Goal: Transaction & Acquisition: Purchase product/service

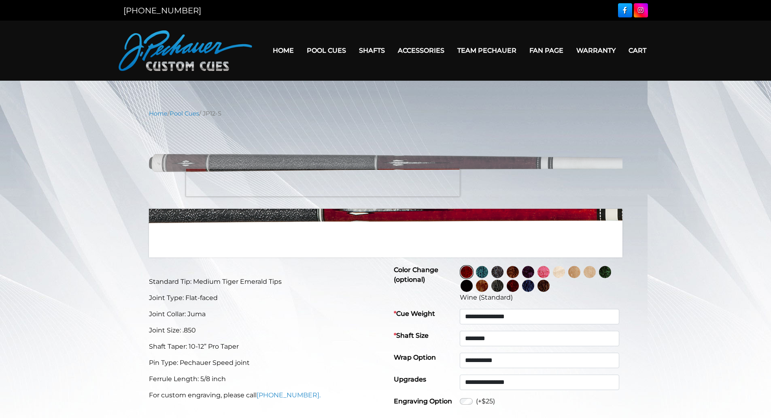
select select "********"
select select "*****"
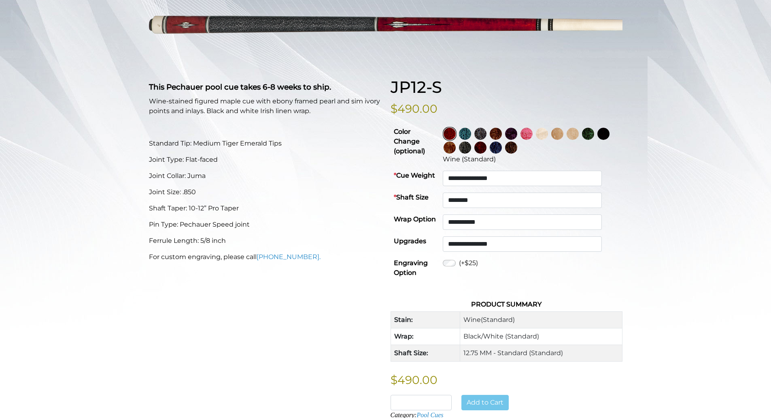
scroll to position [137, 0]
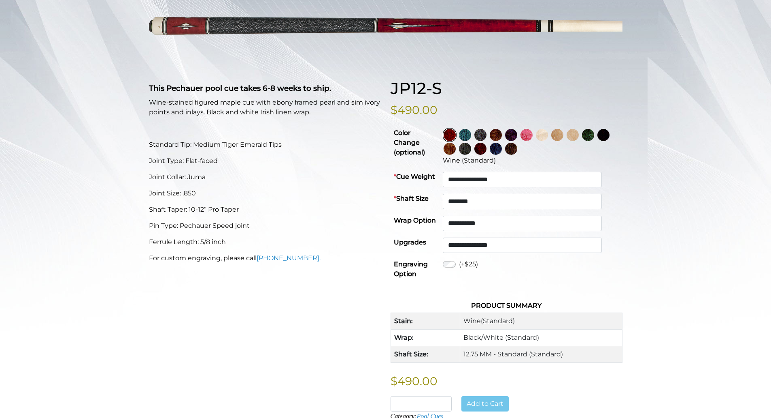
click at [594, 134] on img at bounding box center [588, 135] width 12 height 12
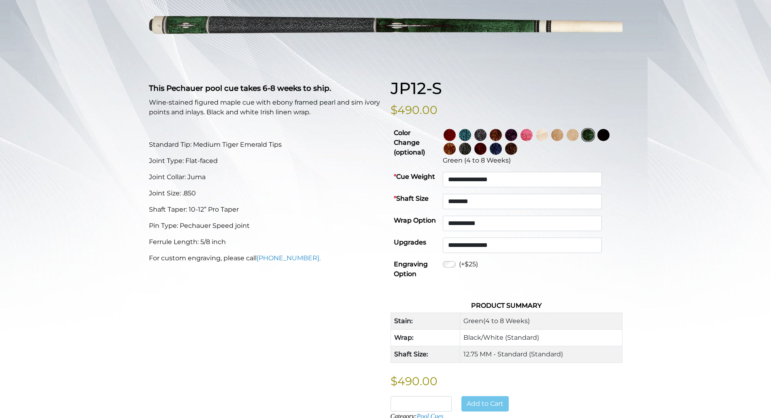
click at [579, 135] on img at bounding box center [573, 135] width 12 height 12
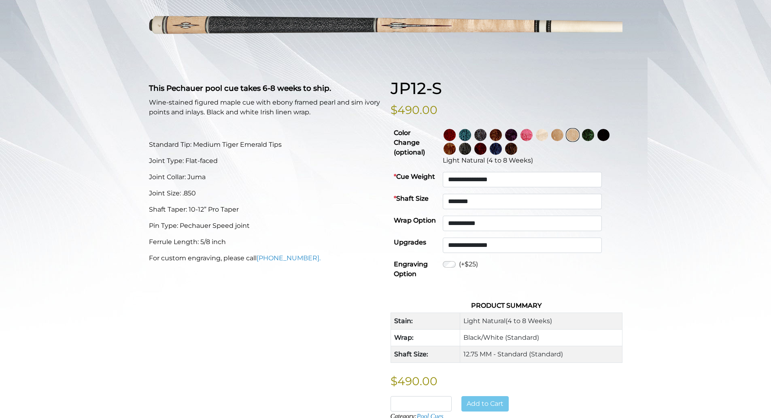
click at [471, 134] on img at bounding box center [465, 135] width 12 height 12
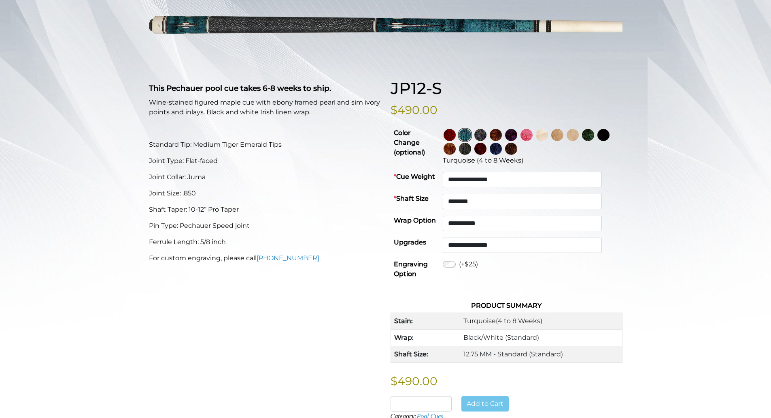
click at [598, 141] on img at bounding box center [604, 135] width 12 height 12
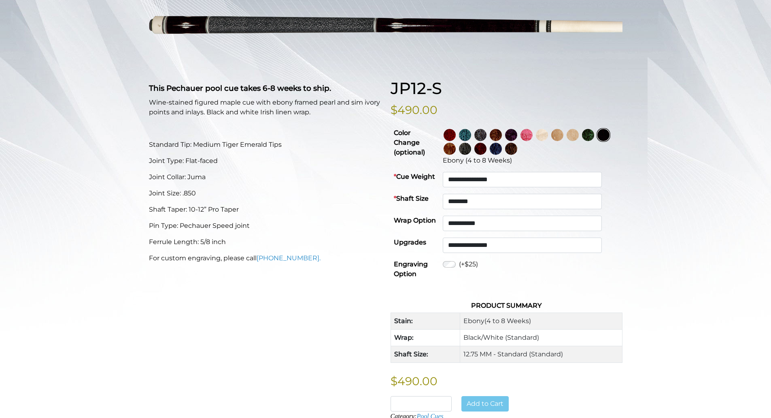
click at [502, 149] on img at bounding box center [496, 149] width 12 height 12
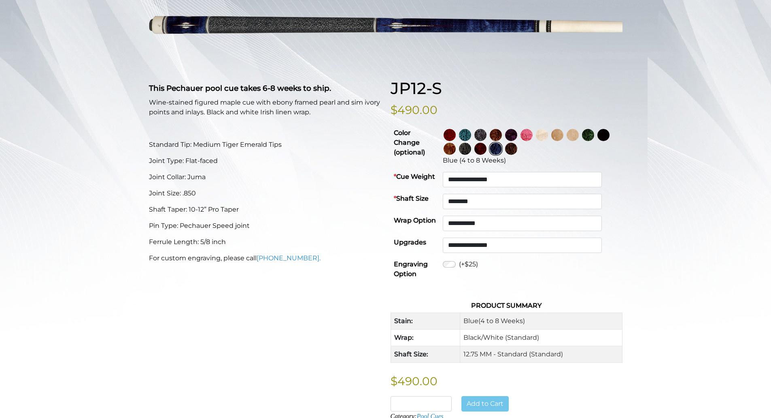
click at [487, 137] on img at bounding box center [481, 135] width 12 height 12
click at [471, 147] on img at bounding box center [465, 149] width 12 height 12
click at [598, 141] on img at bounding box center [604, 135] width 12 height 12
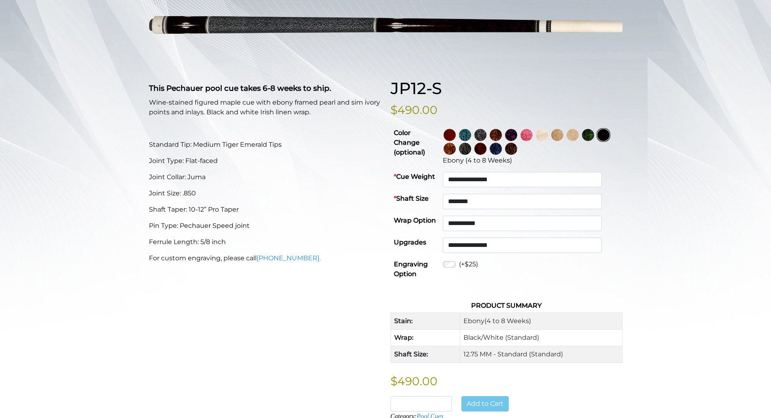
click at [471, 148] on img at bounding box center [465, 149] width 12 height 12
click at [487, 132] on img at bounding box center [481, 135] width 12 height 12
click at [518, 147] on img at bounding box center [511, 149] width 12 height 12
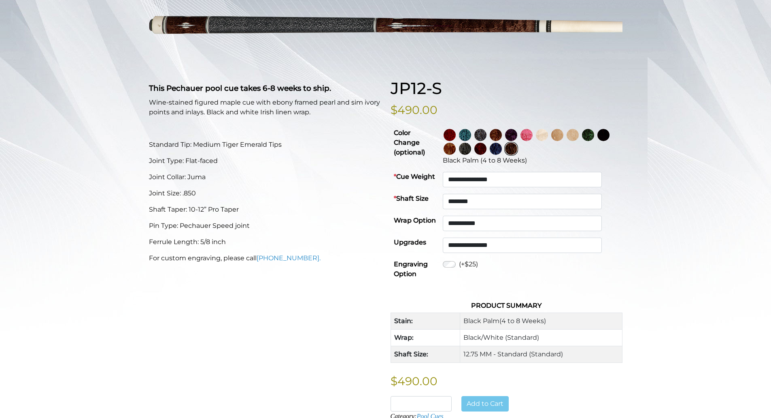
click at [502, 149] on img at bounding box center [496, 149] width 12 height 12
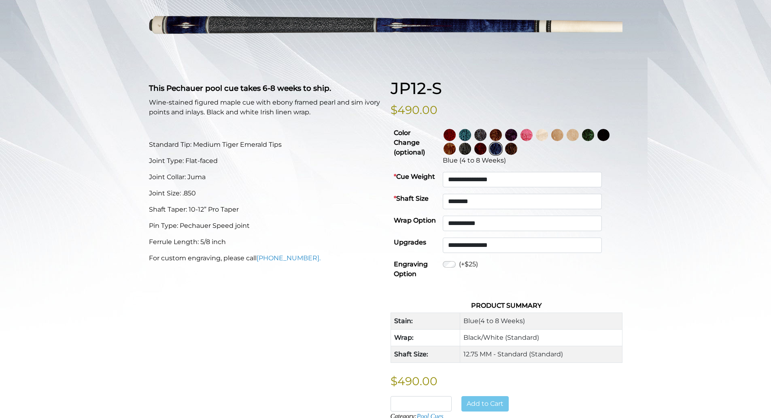
click at [456, 131] on img at bounding box center [450, 135] width 12 height 12
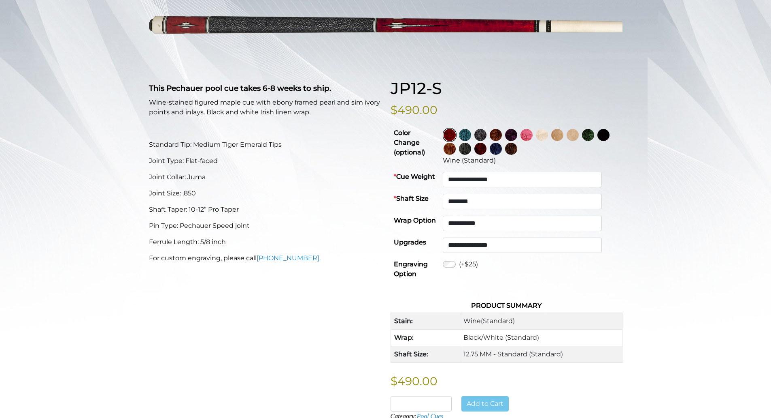
click at [471, 134] on img at bounding box center [465, 135] width 12 height 12
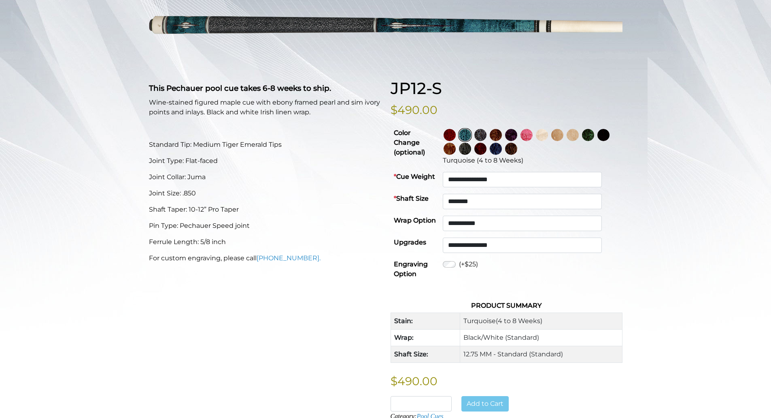
click at [598, 141] on img at bounding box center [604, 135] width 12 height 12
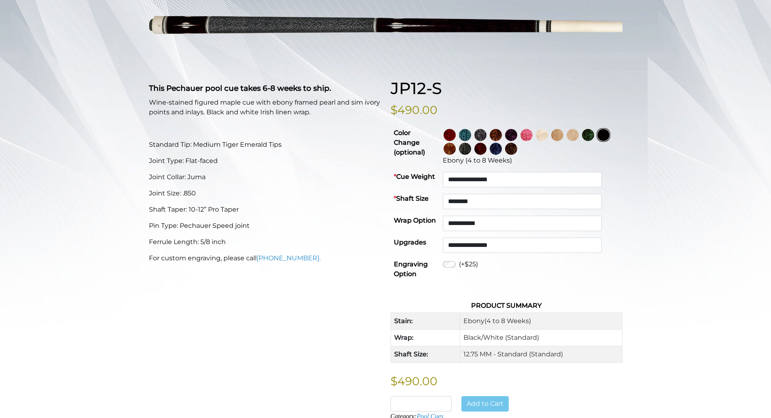
click at [456, 148] on img at bounding box center [450, 149] width 12 height 12
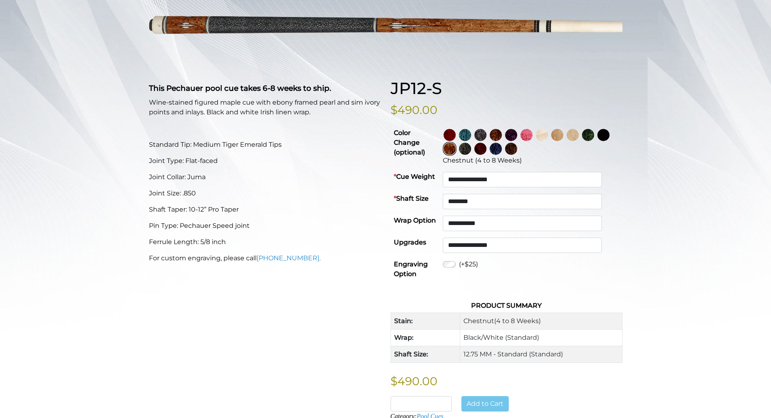
click at [471, 131] on img at bounding box center [465, 135] width 12 height 12
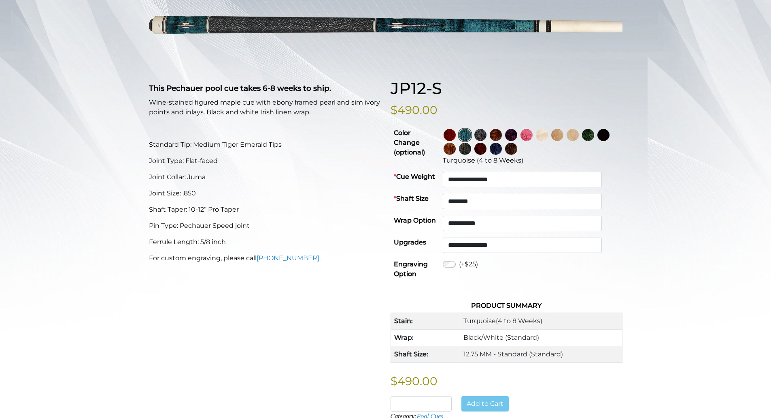
click at [487, 133] on img at bounding box center [481, 135] width 12 height 12
click at [471, 147] on img at bounding box center [465, 149] width 12 height 12
click at [487, 134] on img at bounding box center [481, 135] width 12 height 12
click at [502, 135] on img at bounding box center [496, 135] width 12 height 12
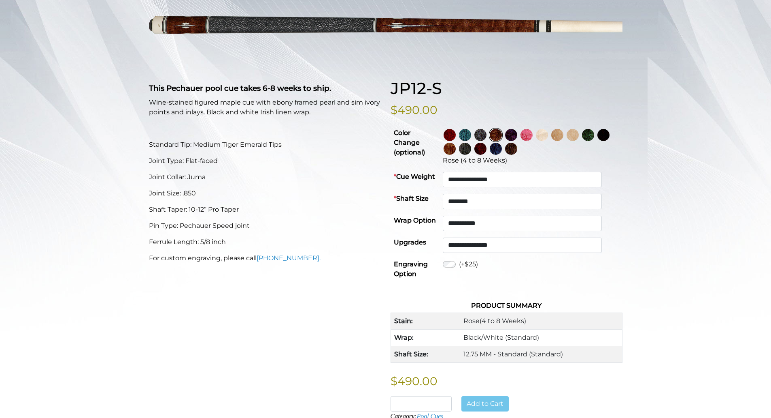
click at [487, 145] on img at bounding box center [481, 149] width 12 height 12
click at [502, 148] on img at bounding box center [496, 149] width 12 height 12
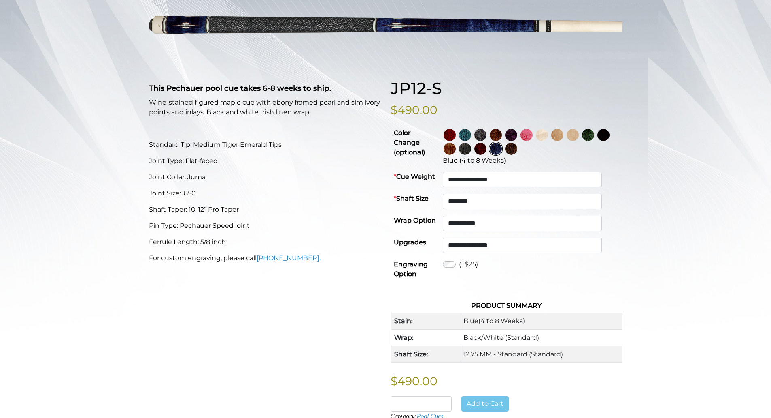
click at [518, 134] on img at bounding box center [511, 135] width 12 height 12
click at [533, 134] on img at bounding box center [527, 135] width 12 height 12
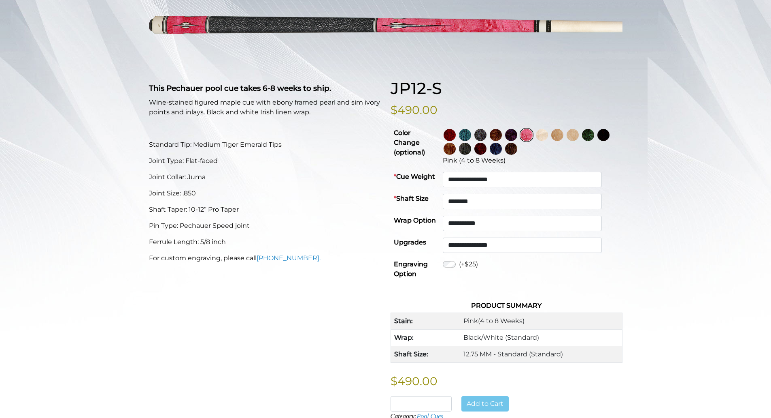
click at [518, 147] on img at bounding box center [511, 149] width 12 height 12
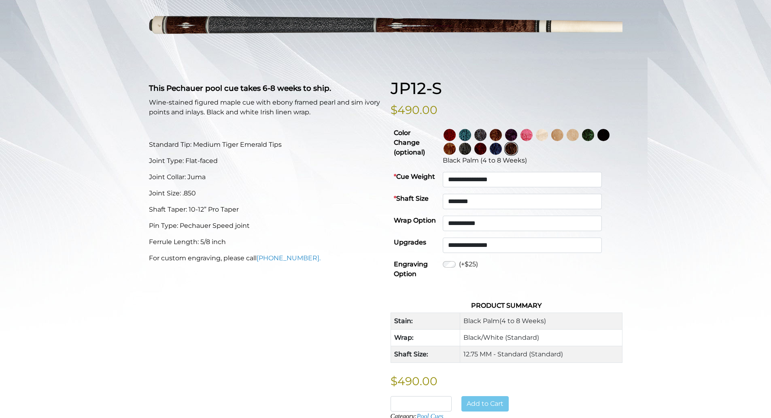
click at [548, 132] on img at bounding box center [542, 135] width 12 height 12
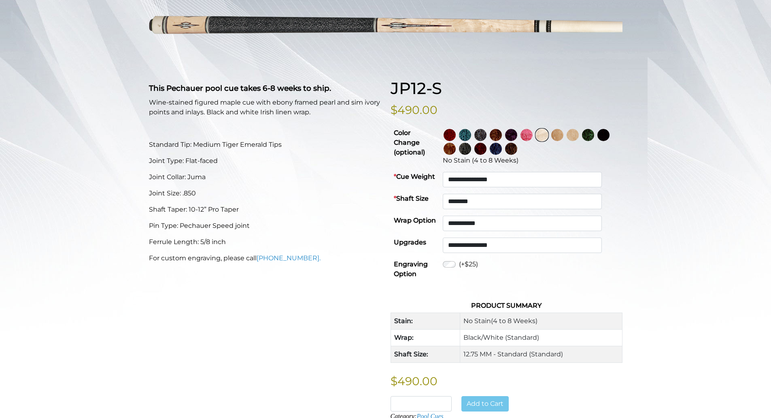
click at [564, 136] on img at bounding box center [558, 135] width 12 height 12
click at [579, 132] on img at bounding box center [573, 135] width 12 height 12
click at [594, 132] on img at bounding box center [588, 135] width 12 height 12
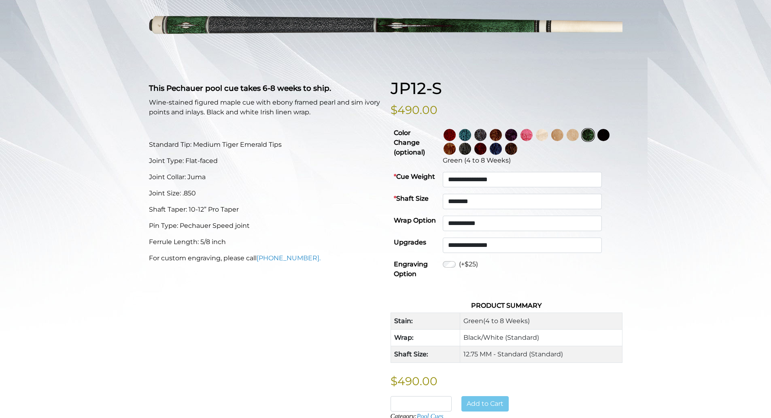
click at [501, 127] on td "Green (4 to 8 Weeks)" at bounding box center [531, 147] width 183 height 44
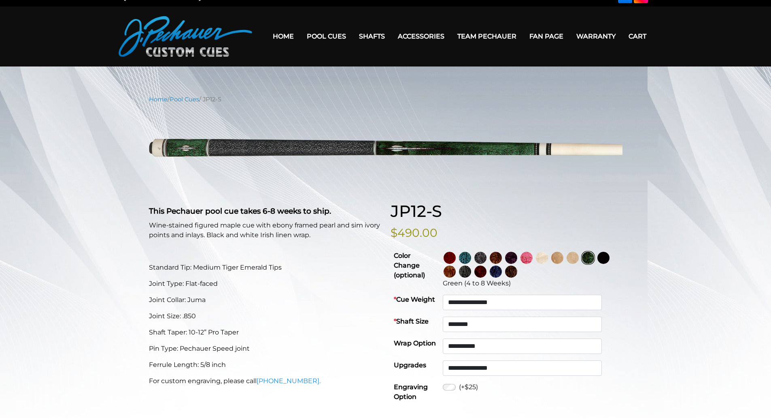
scroll to position [0, 0]
